Goal: Task Accomplishment & Management: Manage account settings

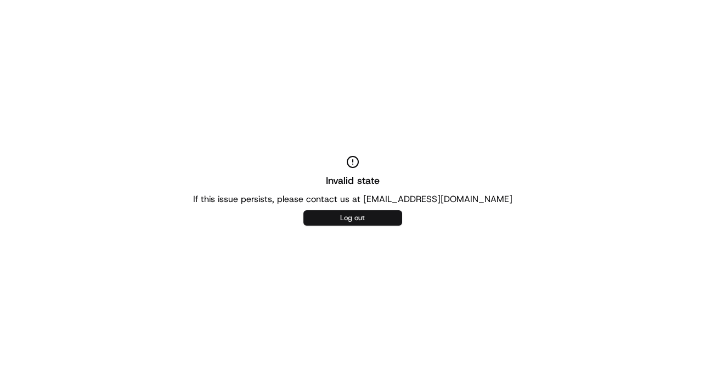
click at [359, 218] on button "Log out" at bounding box center [352, 217] width 99 height 15
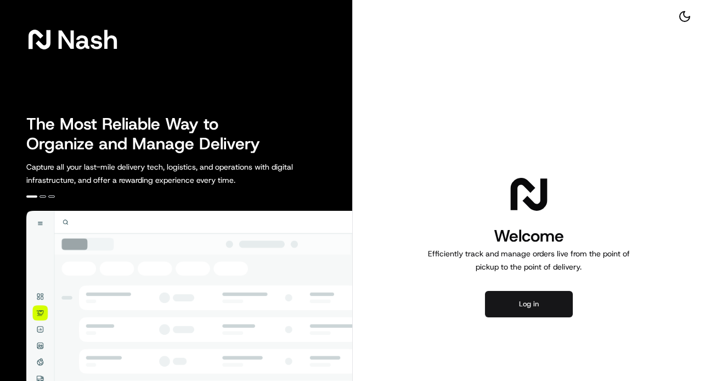
click at [513, 314] on button "Log in" at bounding box center [529, 304] width 88 height 26
